Goal: Navigation & Orientation: Find specific page/section

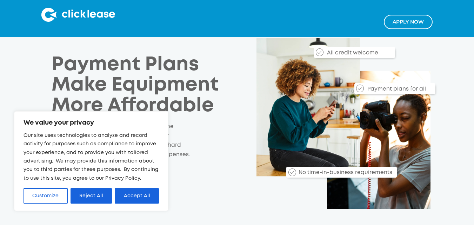
scroll to position [35, 0]
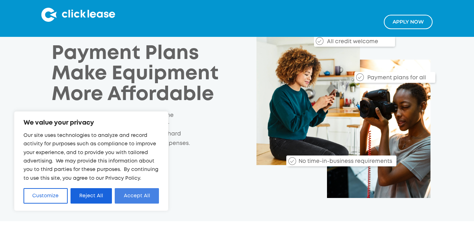
click at [128, 198] on button "Accept All" at bounding box center [137, 195] width 44 height 15
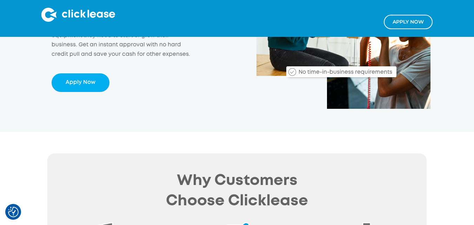
scroll to position [0, 0]
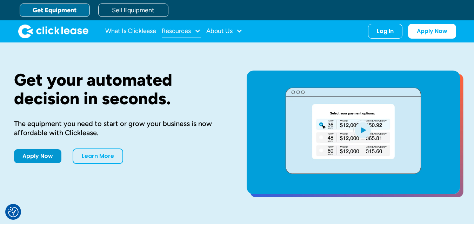
click at [183, 31] on div "Resources" at bounding box center [176, 31] width 29 height 0
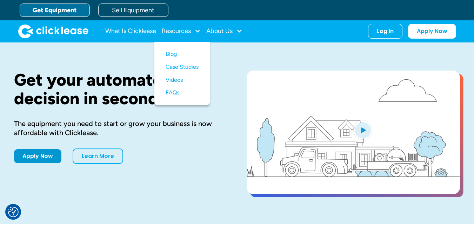
click at [176, 164] on div "Apply Now Learn More" at bounding box center [119, 155] width 210 height 15
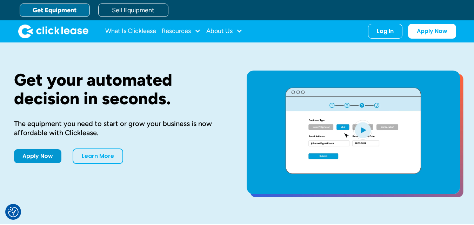
click at [72, 5] on link "Get Equipment" at bounding box center [55, 10] width 70 height 13
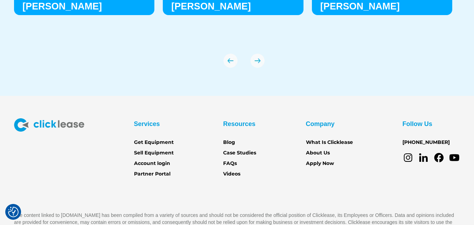
scroll to position [2517, 0]
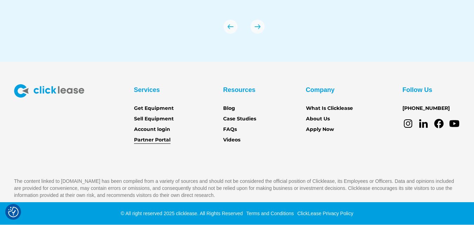
click at [159, 142] on link "Partner Portal" at bounding box center [152, 140] width 37 height 8
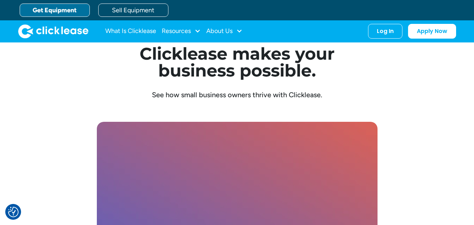
scroll to position [1815, 0]
